Goal: Check status: Check status

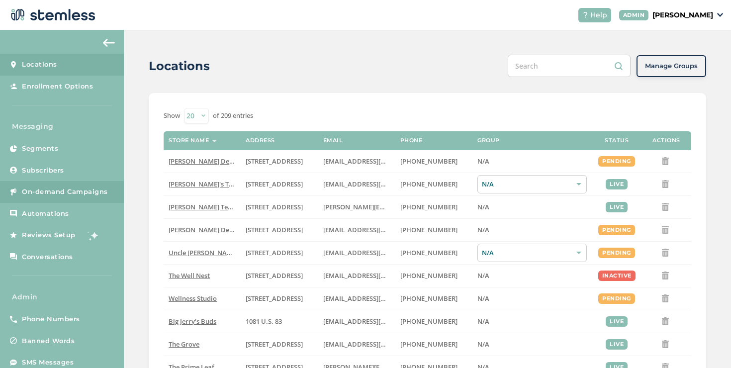
click at [100, 184] on link "On-demand Campaigns" at bounding box center [62, 192] width 124 height 22
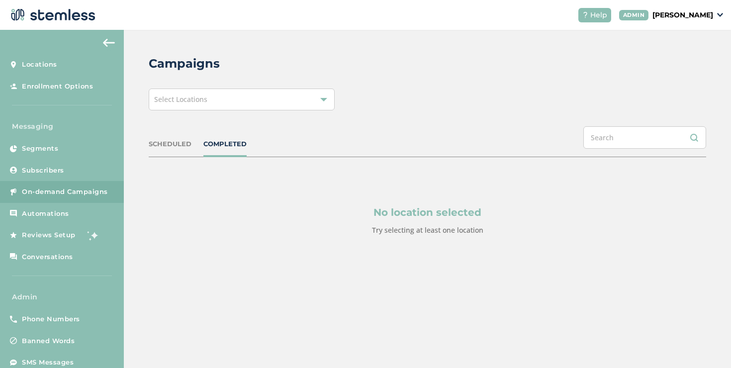
click at [179, 106] on div "Select Locations" at bounding box center [242, 100] width 186 height 22
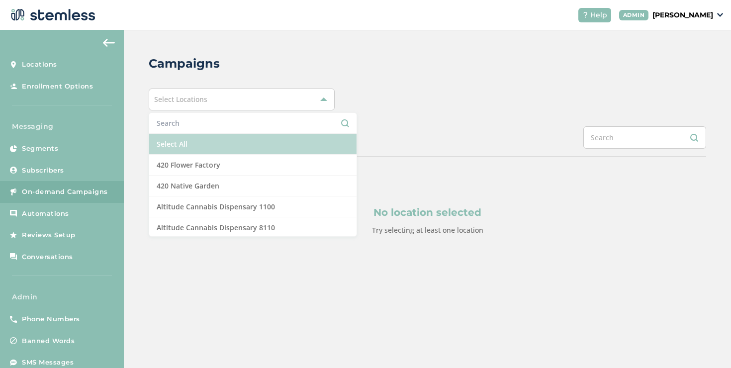
click at [176, 141] on li "Select All" at bounding box center [252, 144] width 207 height 21
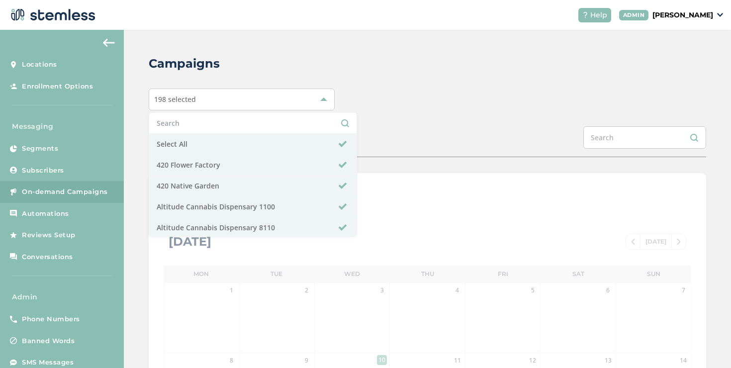
click at [408, 102] on div "198 selected Select All 420 Flower Factory 420 Native Garden Altitude Cannabis …" at bounding box center [428, 100] width 558 height 22
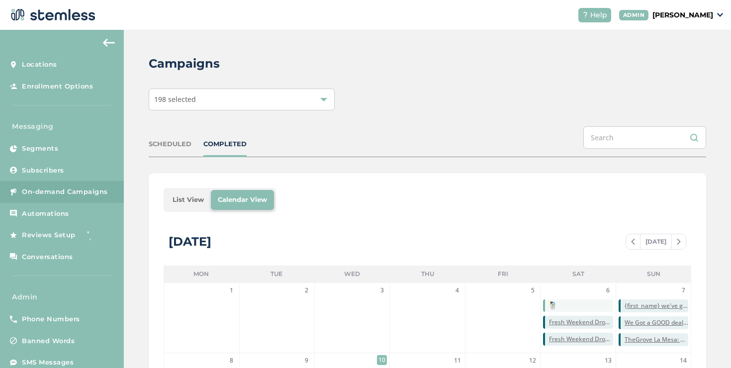
click at [190, 195] on li "List View" at bounding box center [188, 200] width 45 height 20
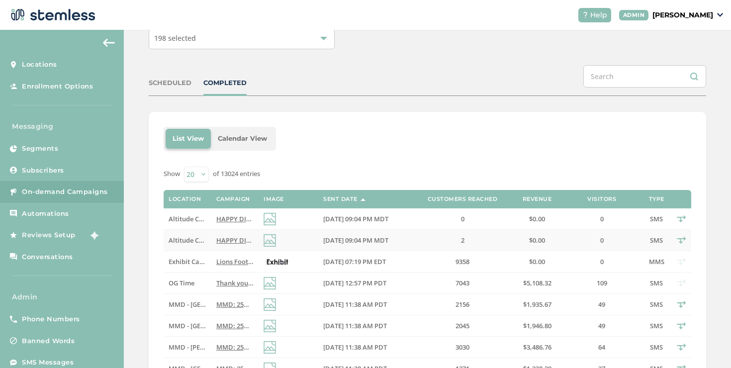
scroll to position [62, 0]
click at [227, 232] on td "HAPPY DIME DAY Reply END to cancel" at bounding box center [234, 239] width 47 height 21
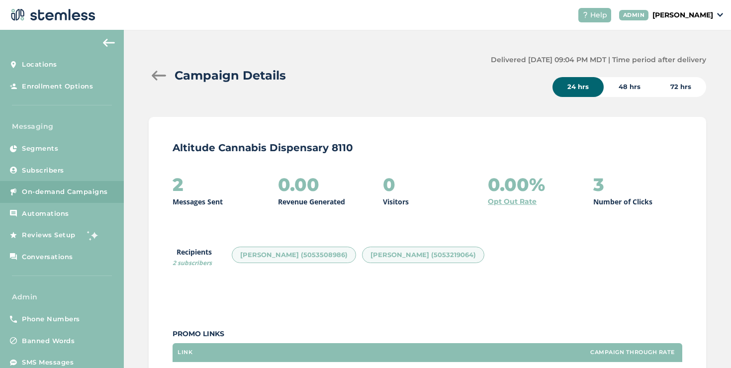
click at [156, 71] on div at bounding box center [159, 76] width 20 height 10
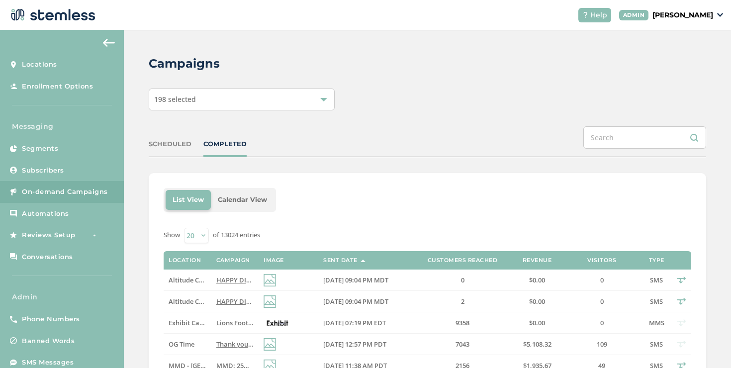
click at [176, 146] on div "SCHEDULED" at bounding box center [170, 144] width 43 height 10
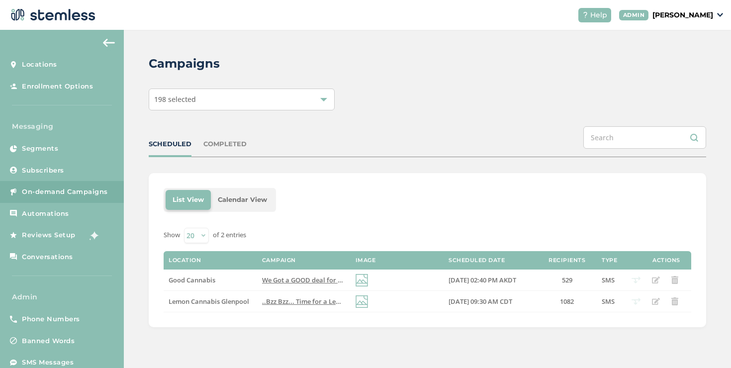
click at [228, 141] on div "COMPLETED" at bounding box center [224, 144] width 43 height 10
